Goal: Task Accomplishment & Management: Manage account settings

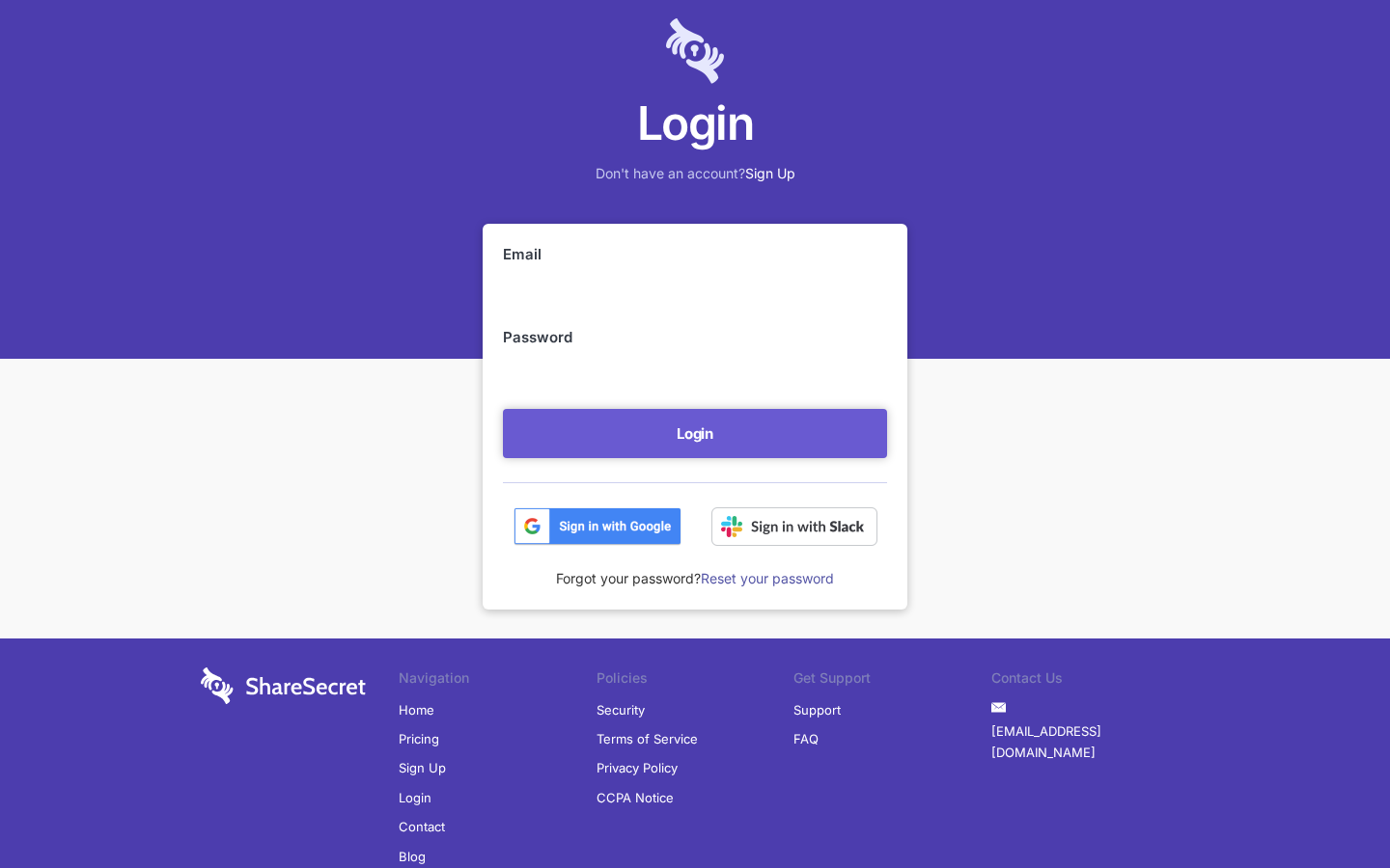
scroll to position [123, 0]
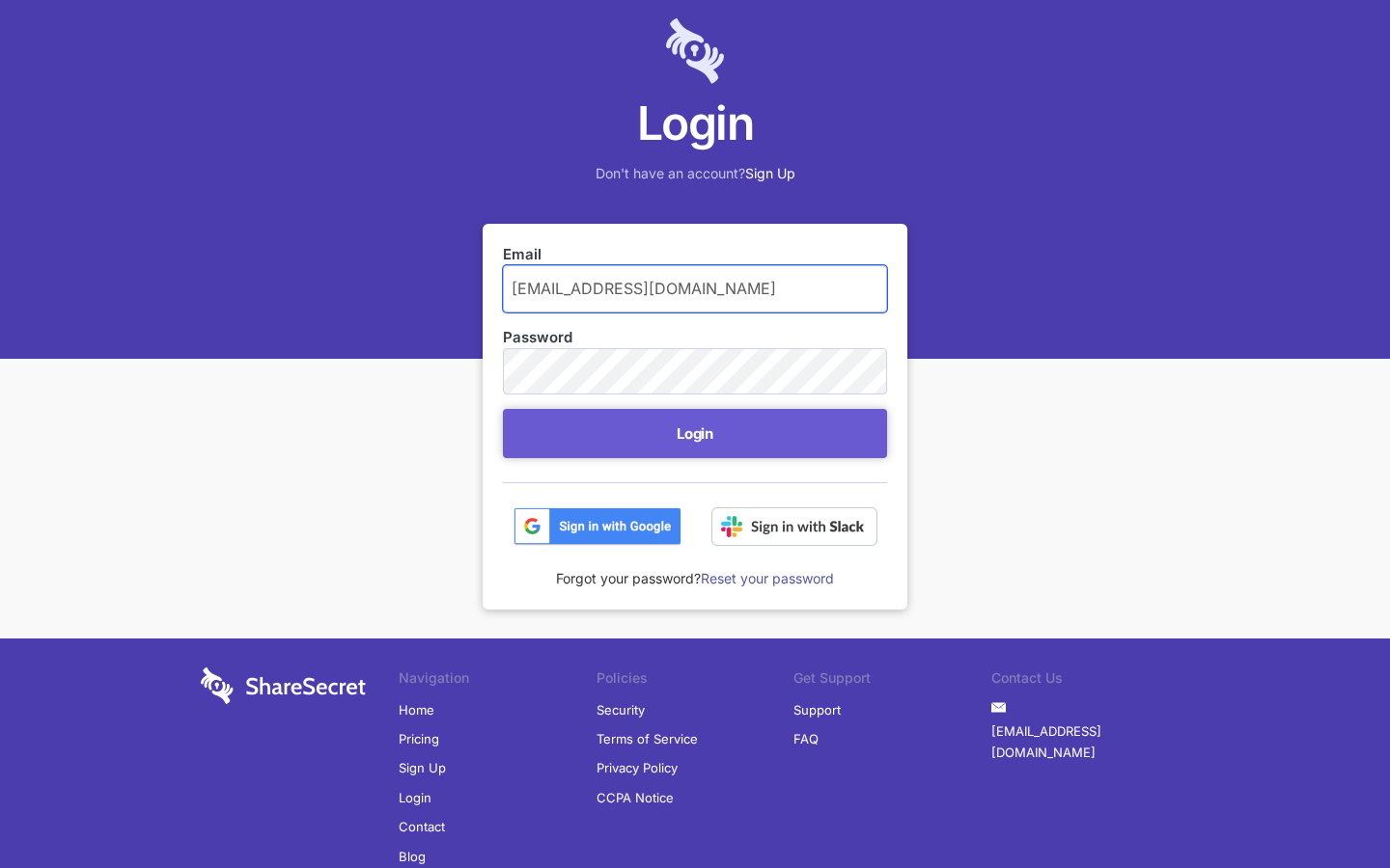
click at [695, 289] on input "amalia69@devaza.id" at bounding box center [695, 289] width 384 height 46
type input "a"
type input "amalia69@devaza.id"
click at [503, 410] on button "Login" at bounding box center [695, 434] width 384 height 49
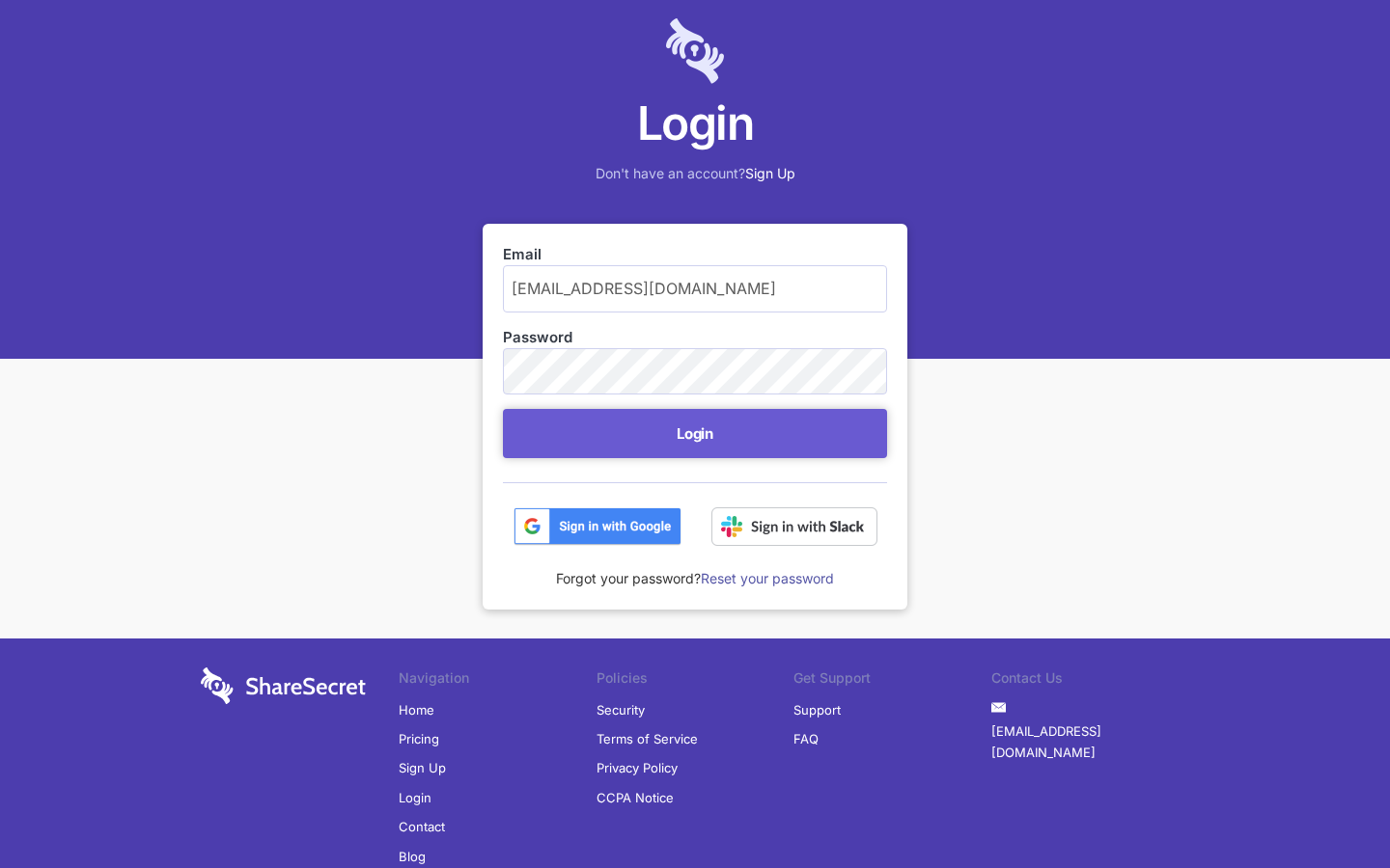
scroll to position [123, 0]
click at [695, 289] on input "amalia69@devaza.id" at bounding box center [695, 289] width 384 height 46
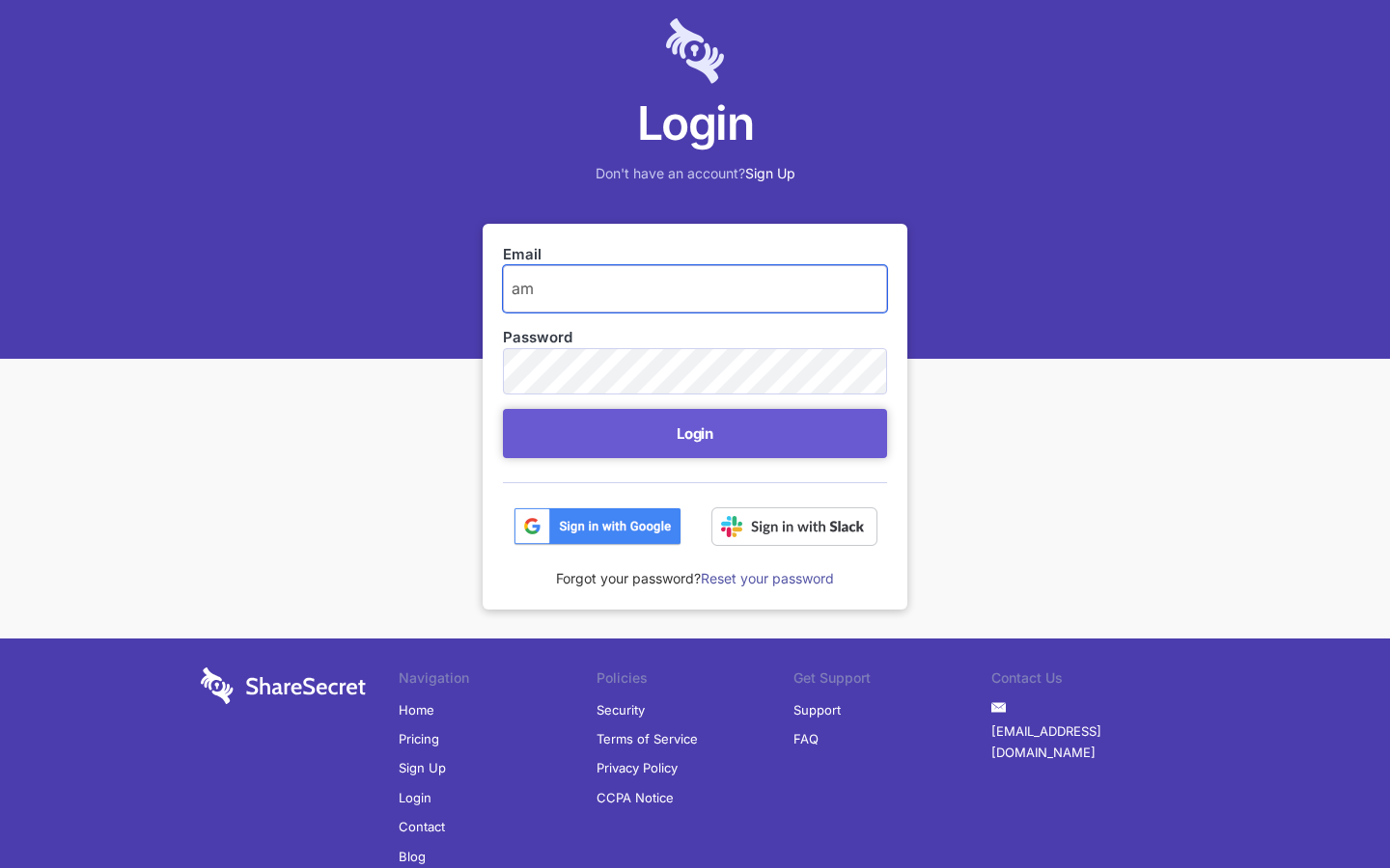
type input "a"
type input "keithbarrows88@aol.com"
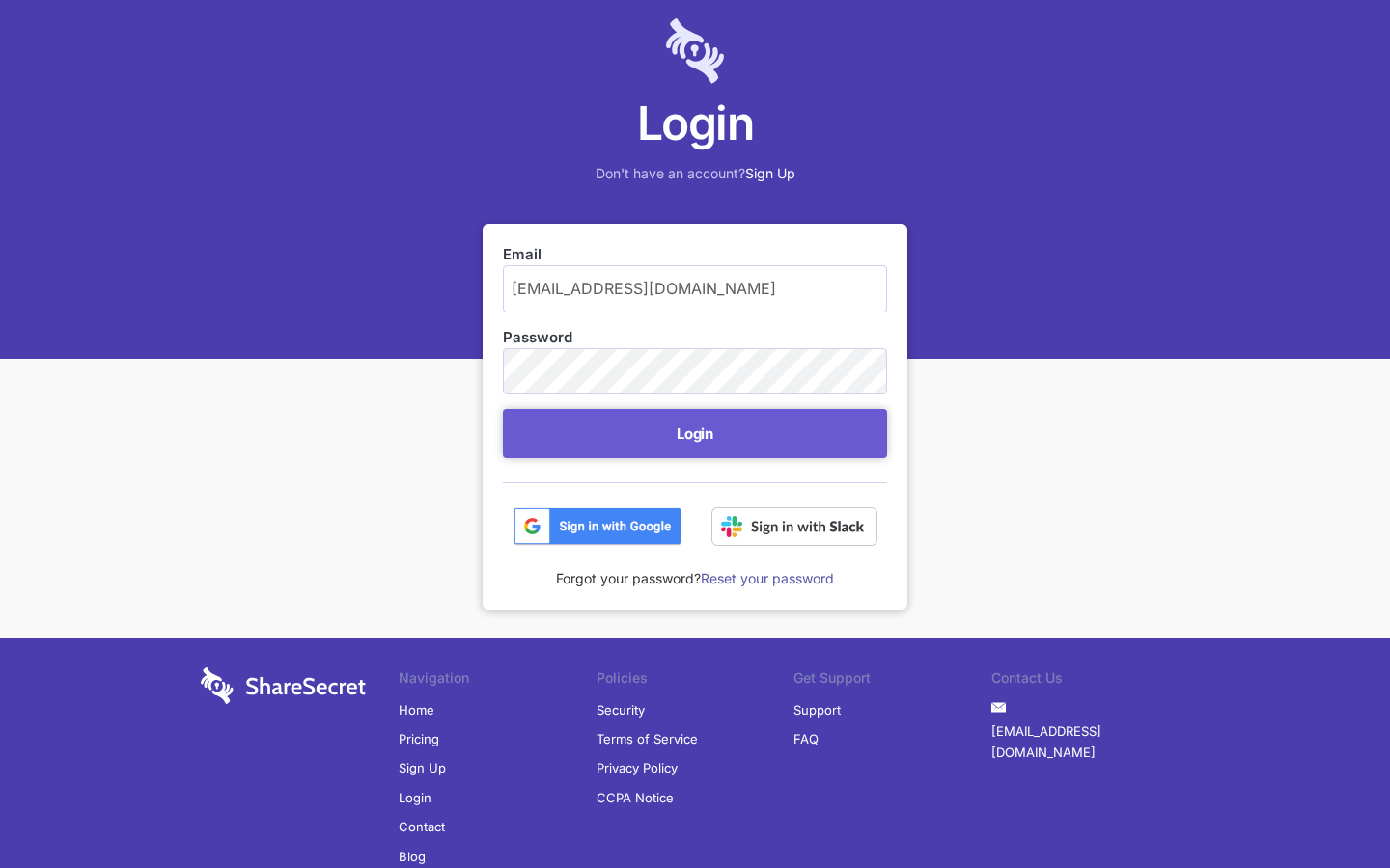
scroll to position [15, 0]
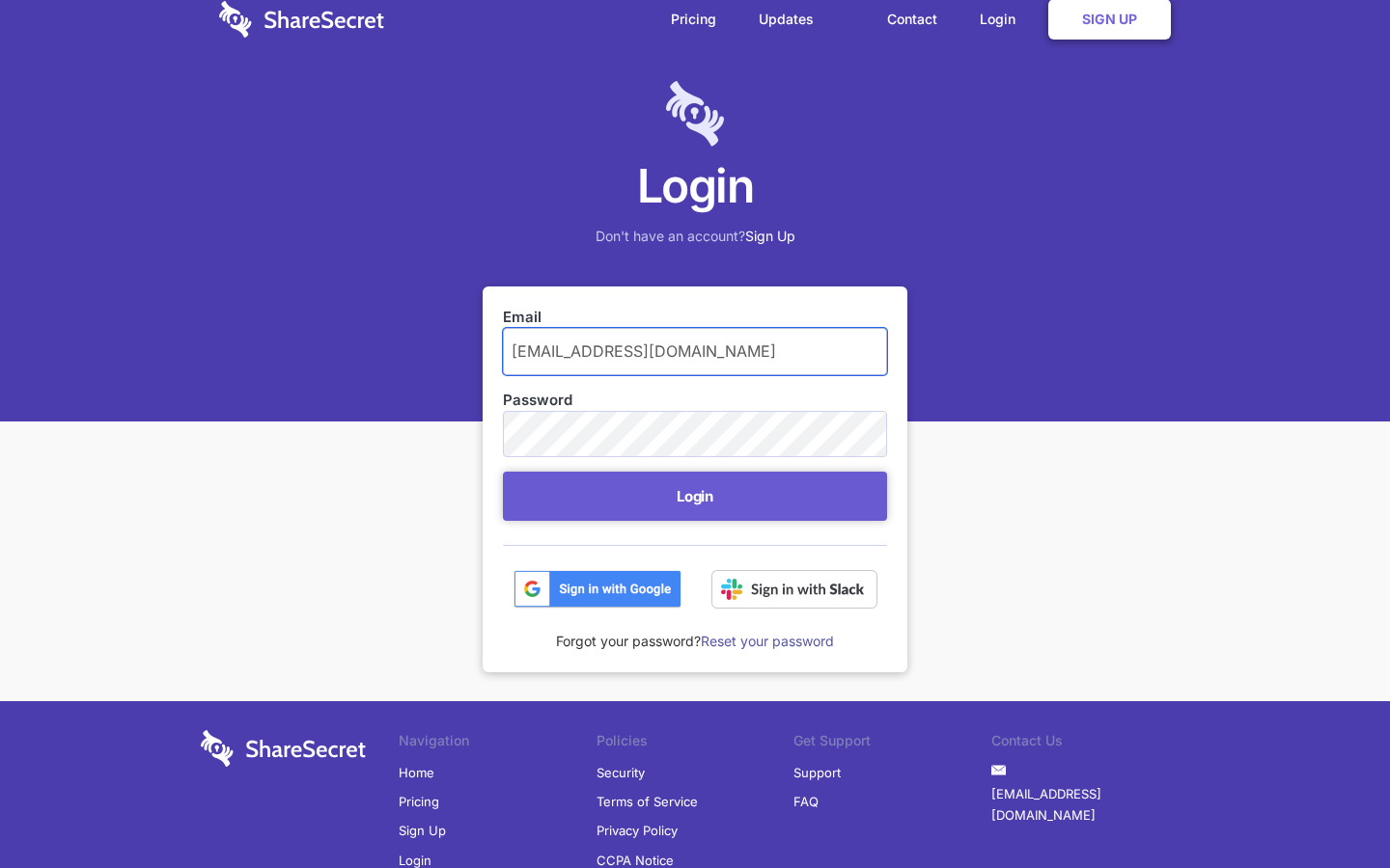
click at [503, 471] on button "Login" at bounding box center [695, 495] width 384 height 49
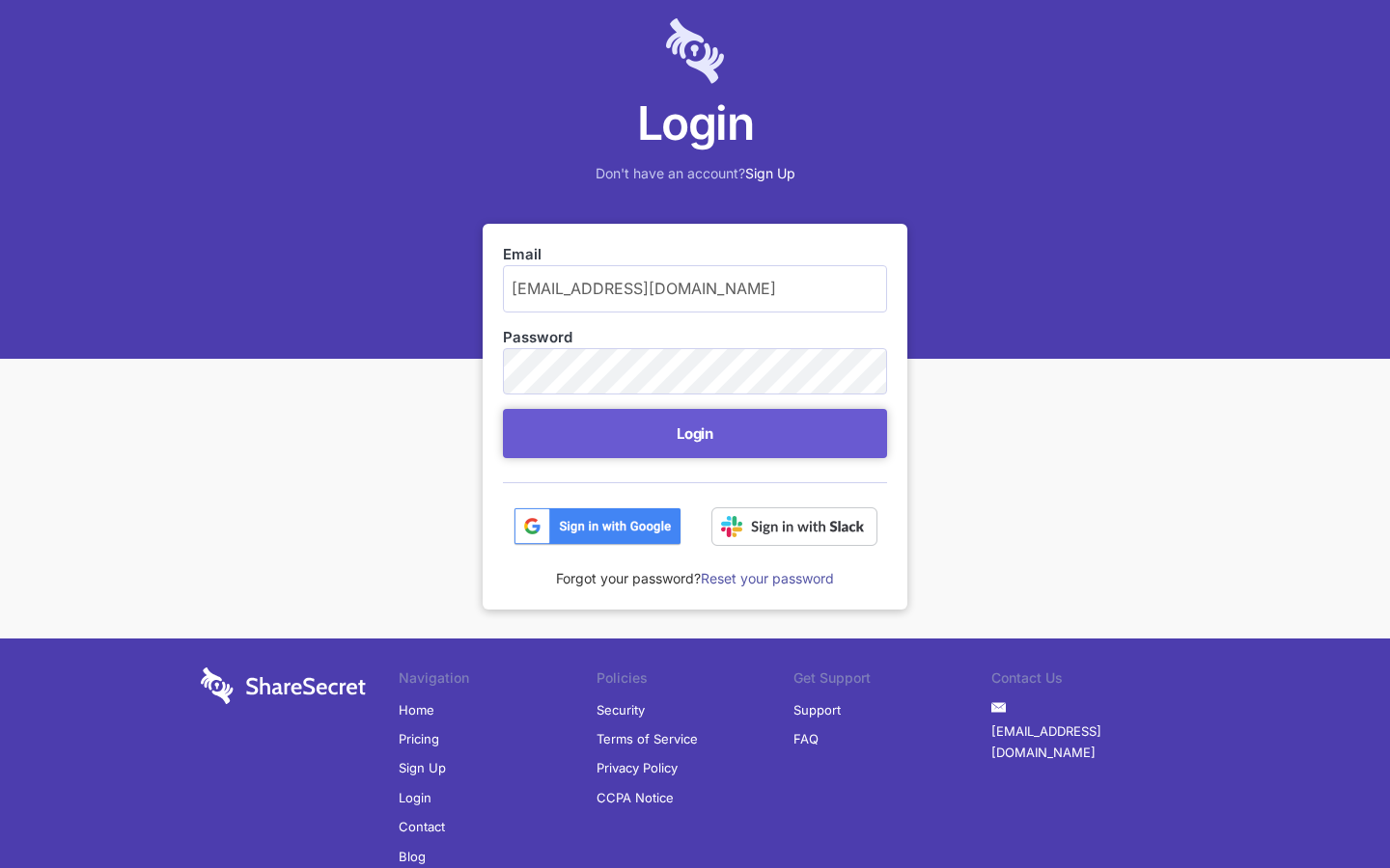
scroll to position [123, 0]
click at [695, 289] on input "keithbarrows88@aol.com" at bounding box center [695, 289] width 384 height 46
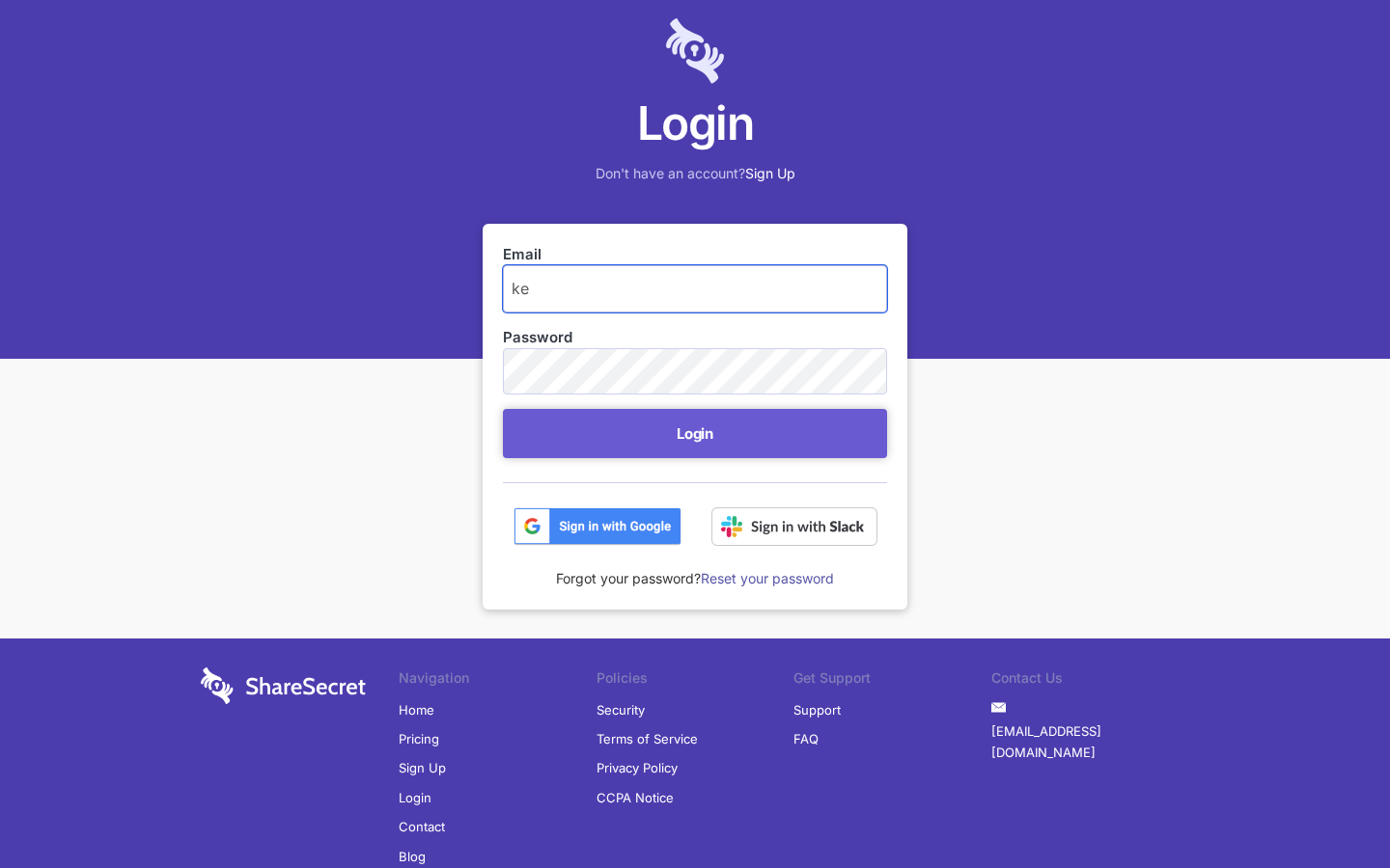
type input "k"
type input "amalia69@devaza.id"
click at [503, 410] on button "Login" at bounding box center [695, 434] width 384 height 49
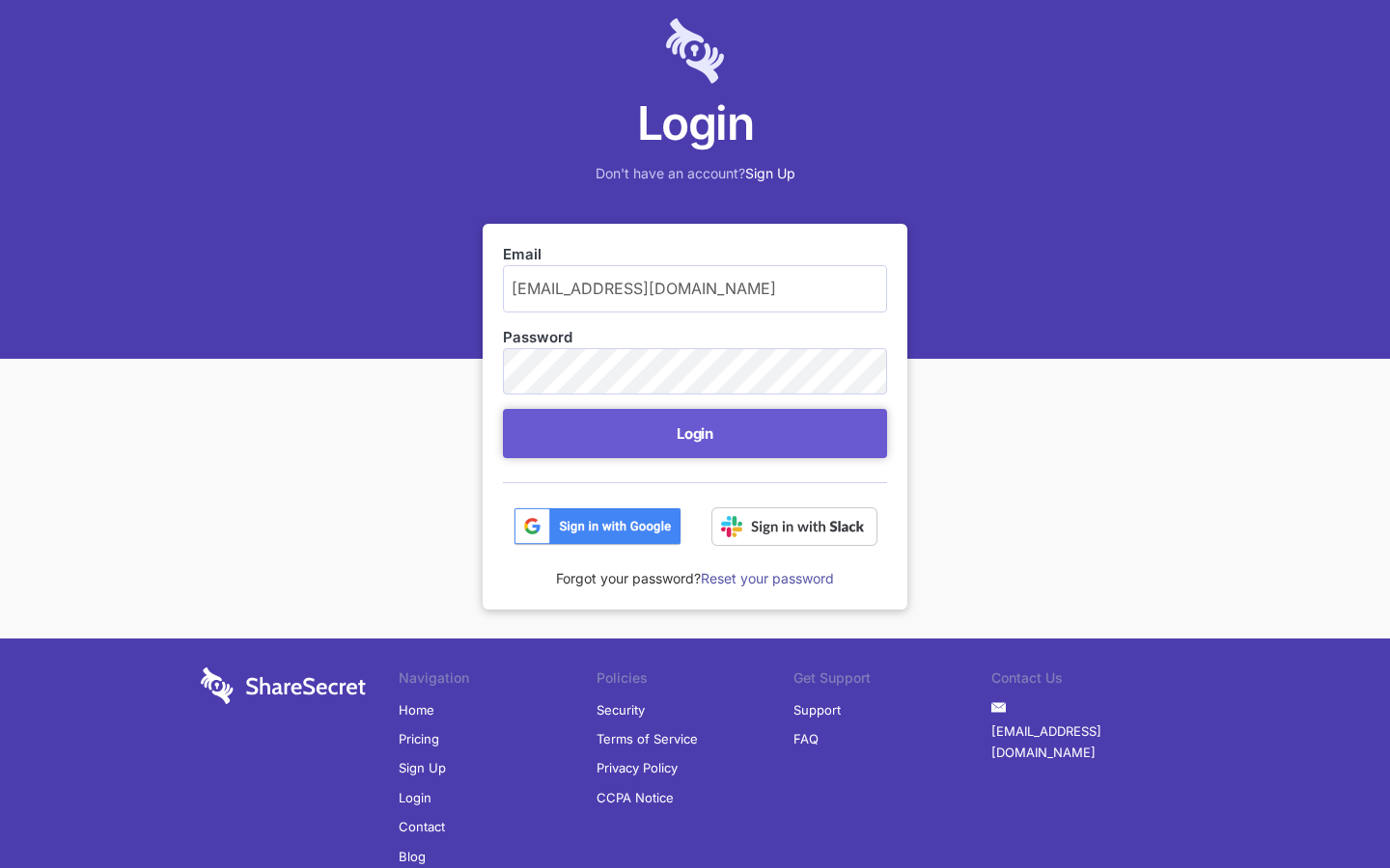
scroll to position [123, 0]
click at [695, 289] on input "[EMAIL_ADDRESS][DOMAIN_NAME]" at bounding box center [695, 289] width 384 height 46
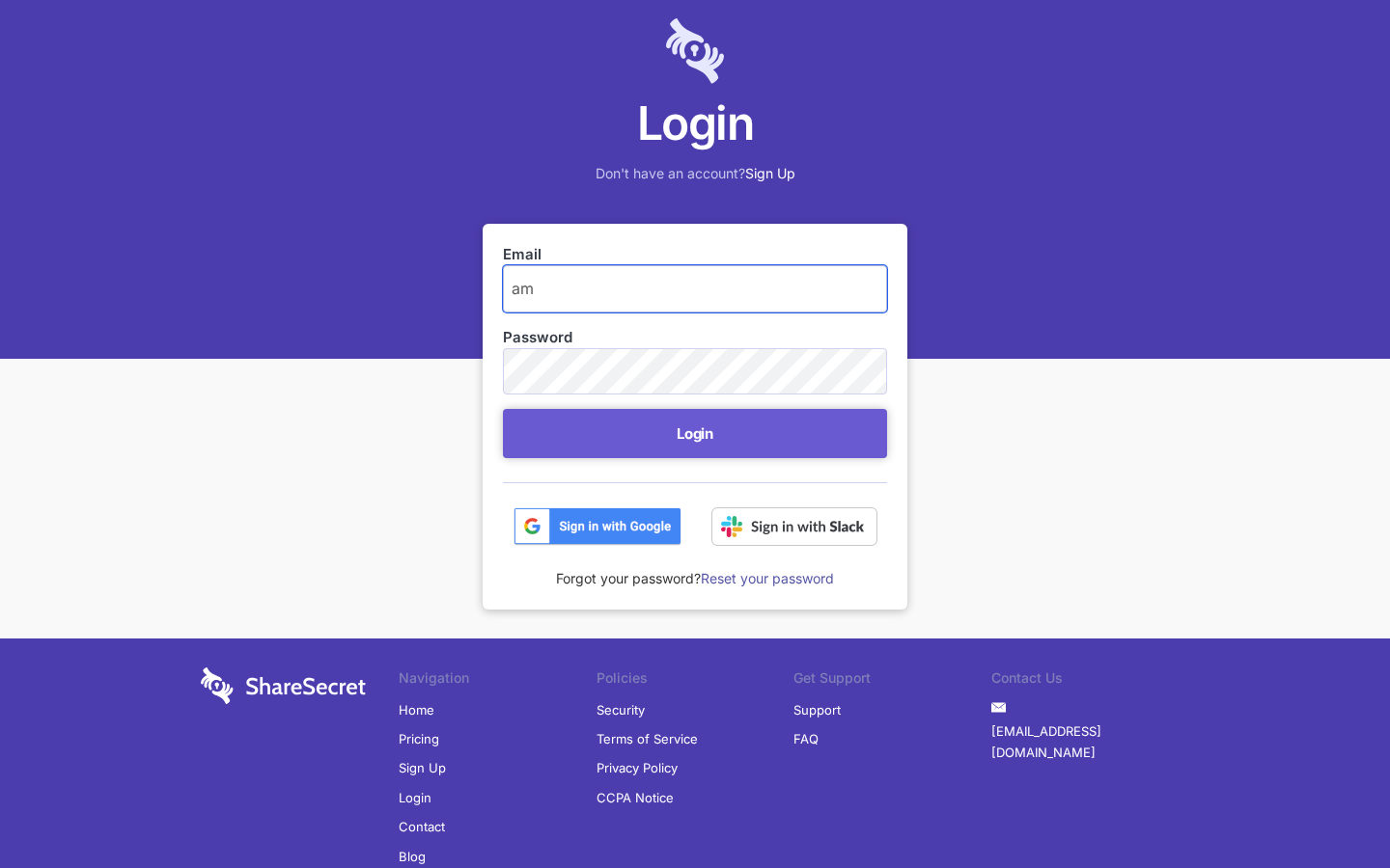
type input "a"
type input "isobel72@hotmail.com"
click at [503, 410] on button "Login" at bounding box center [695, 434] width 384 height 49
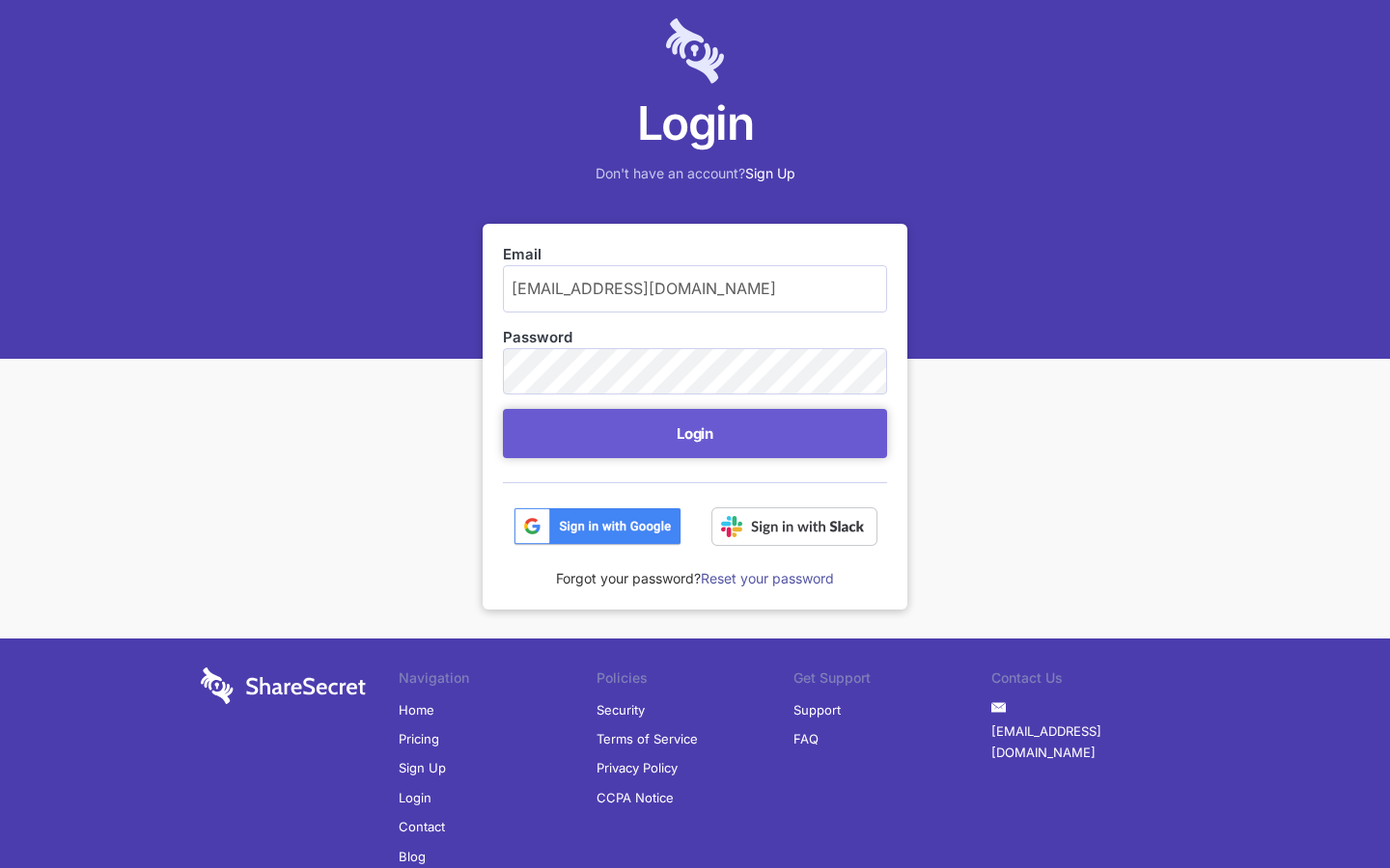
scroll to position [123, 0]
click at [695, 434] on button "Login" at bounding box center [695, 434] width 384 height 49
click at [695, 289] on input "[EMAIL_ADDRESS][DOMAIN_NAME]" at bounding box center [695, 289] width 384 height 46
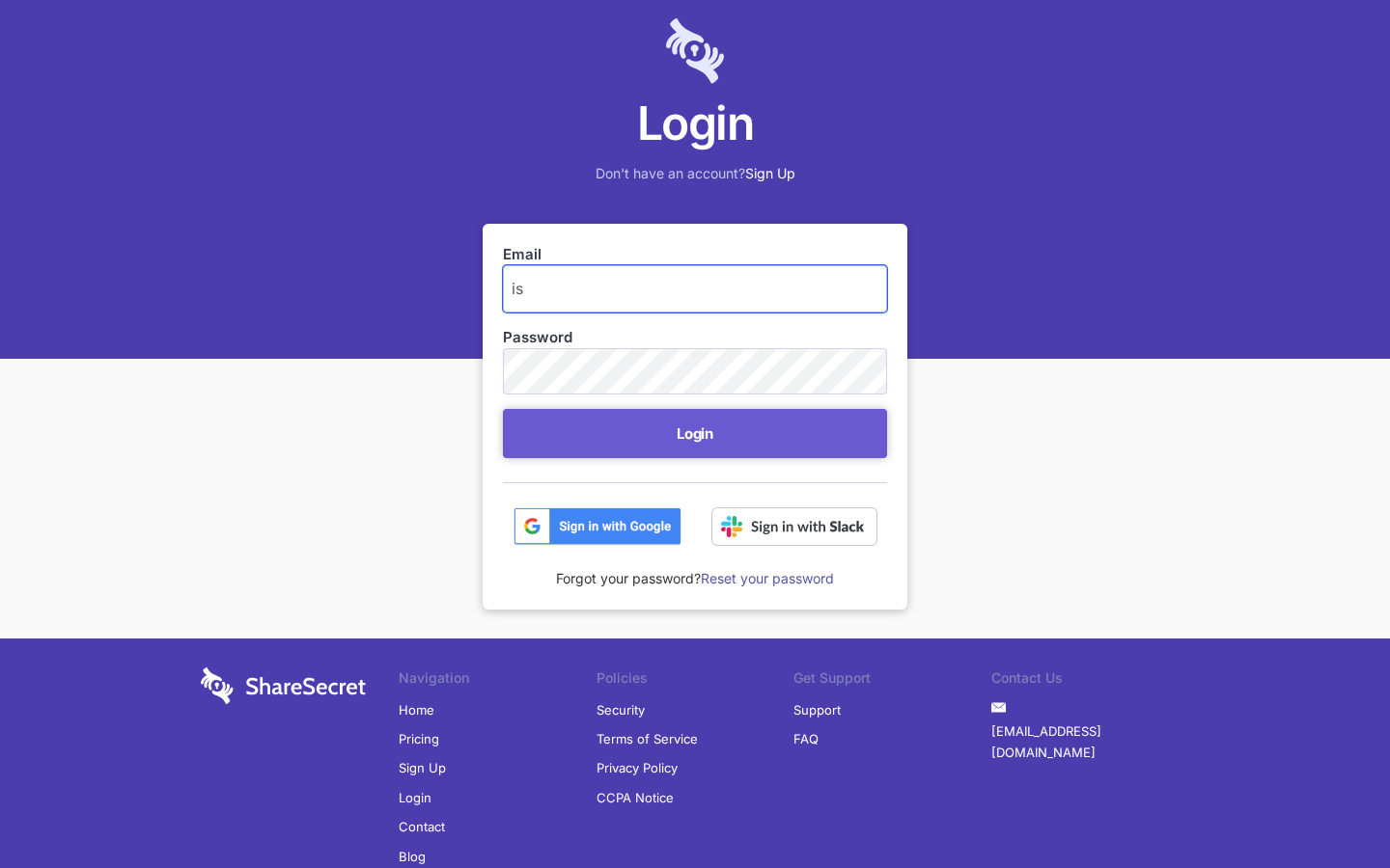
type input "i"
type input "[EMAIL_ADDRESS][DOMAIN_NAME]"
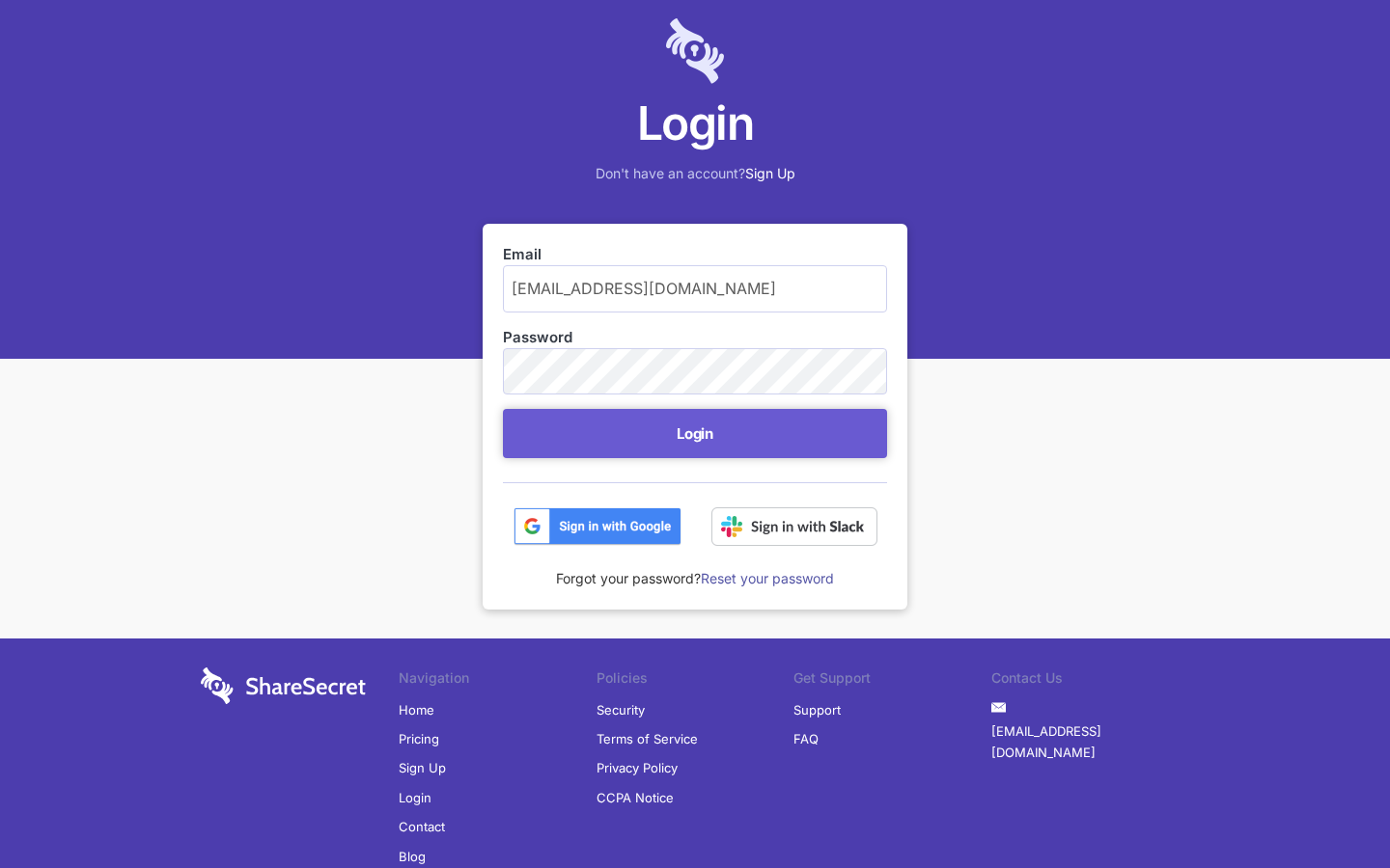
scroll to position [123, 0]
